Goal: Information Seeking & Learning: Learn about a topic

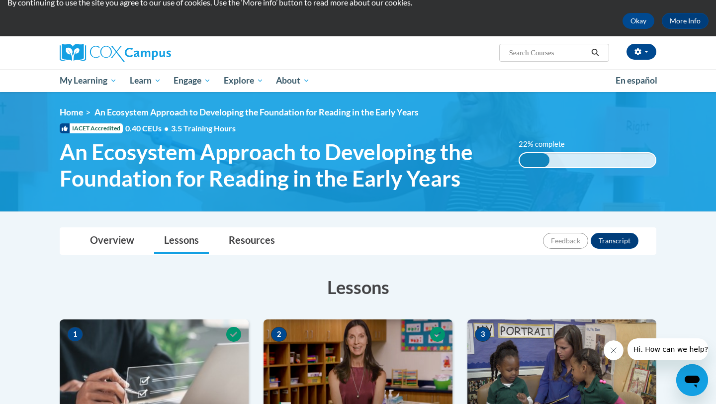
scroll to position [35, 0]
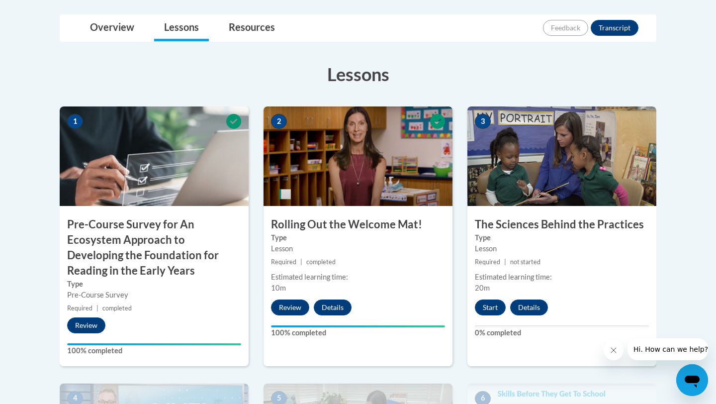
scroll to position [258, 0]
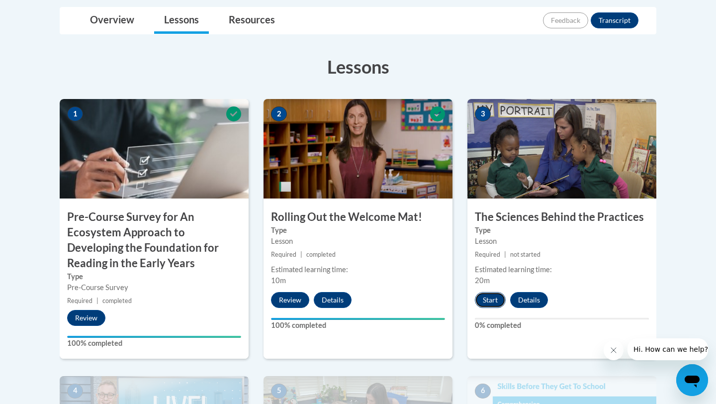
click at [483, 298] on button "Start" at bounding box center [490, 300] width 31 height 16
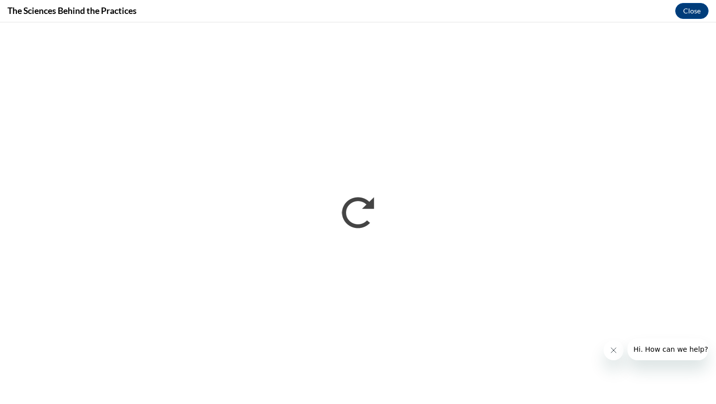
scroll to position [0, 0]
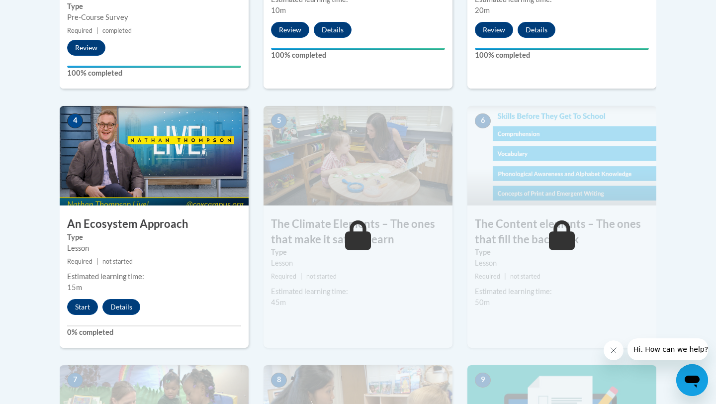
scroll to position [527, 0]
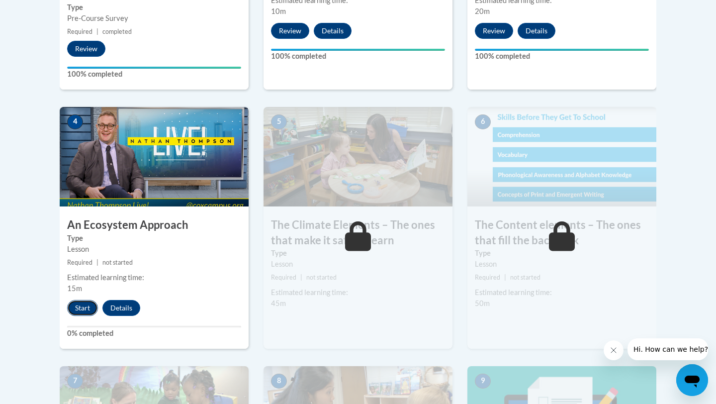
click at [79, 305] on button "Start" at bounding box center [82, 308] width 31 height 16
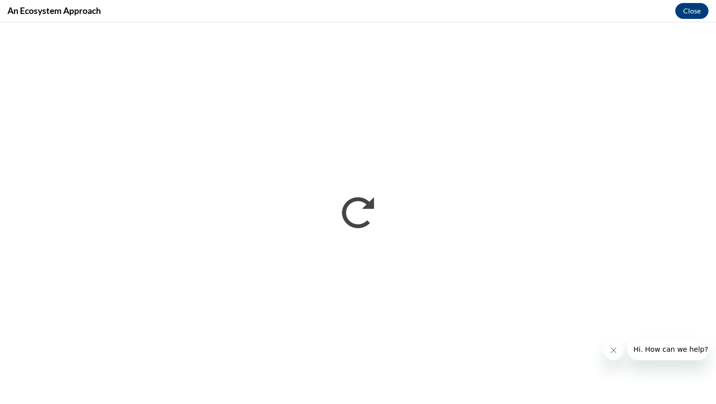
scroll to position [0, 0]
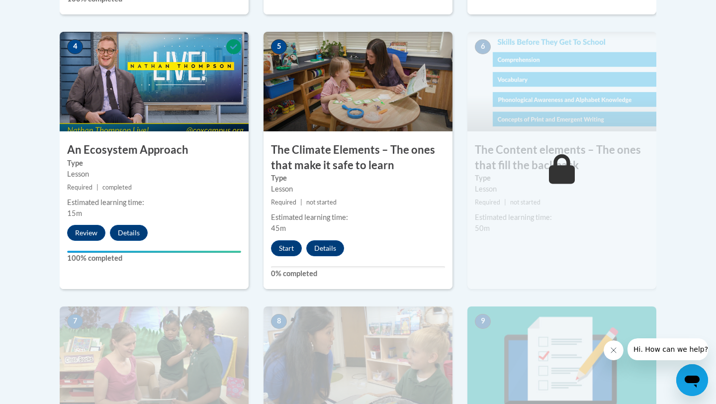
scroll to position [605, 0]
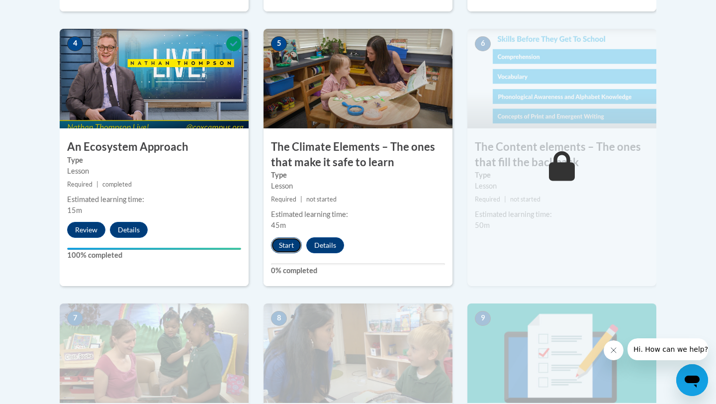
click at [290, 249] on button "Start" at bounding box center [286, 245] width 31 height 16
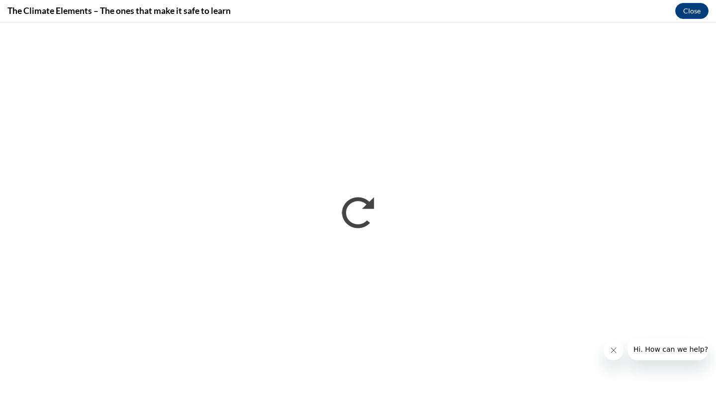
scroll to position [0, 0]
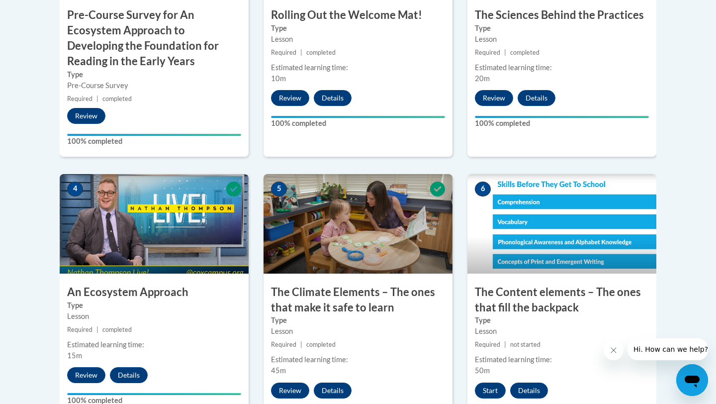
scroll to position [458, 0]
